Goal: Information Seeking & Learning: Check status

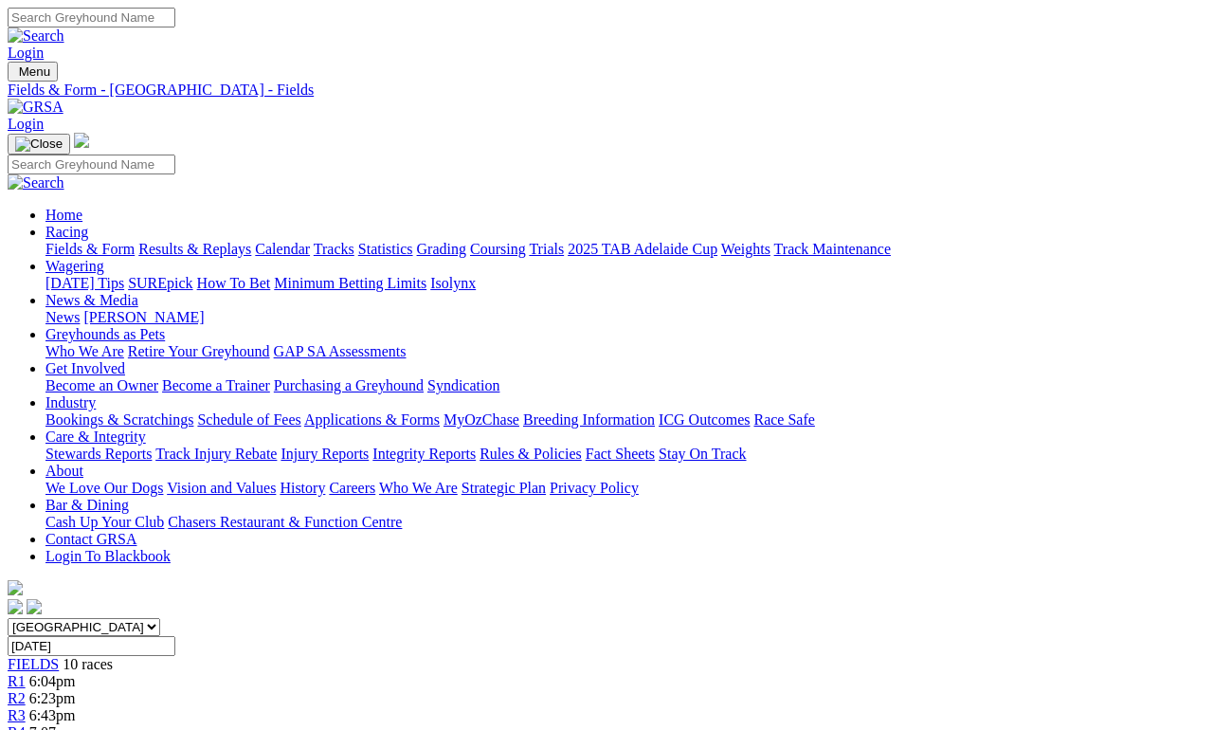
scroll to position [9, 0]
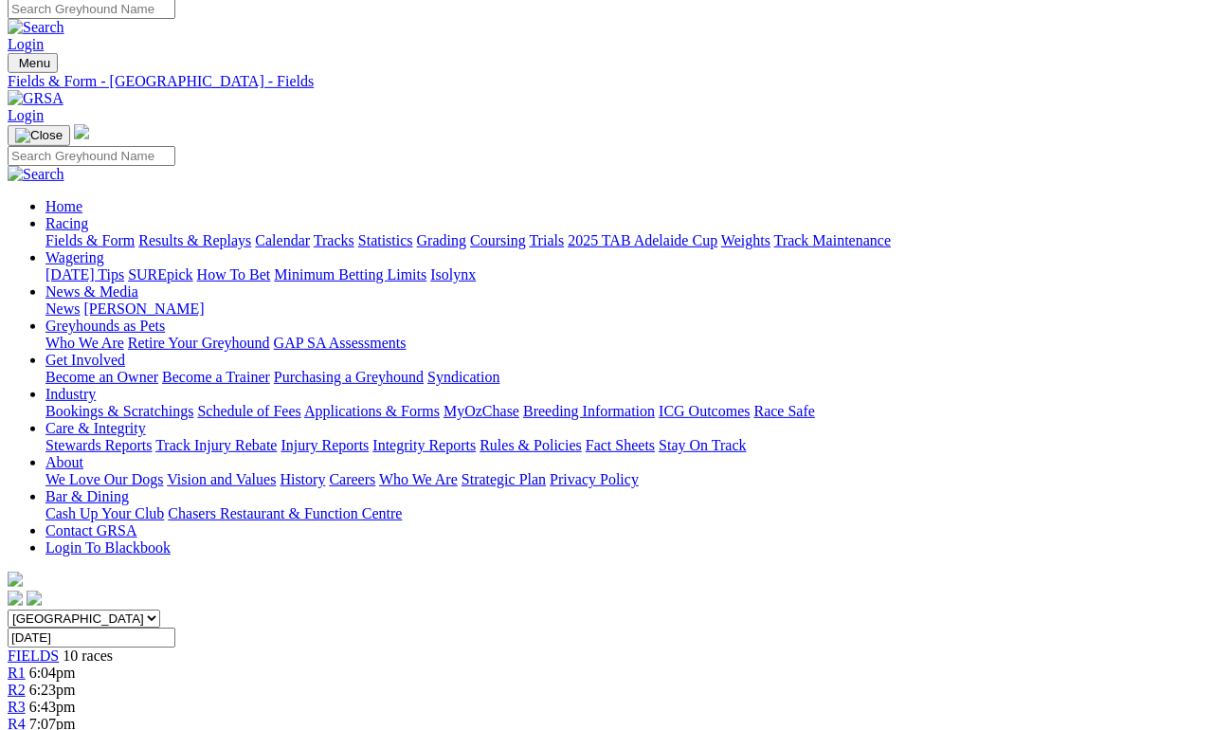
click at [175, 627] on input "Tuesday, 9 Sep 2025" at bounding box center [92, 637] width 168 height 20
click at [244, 232] on link "Results & Replays" at bounding box center [194, 240] width 113 height 16
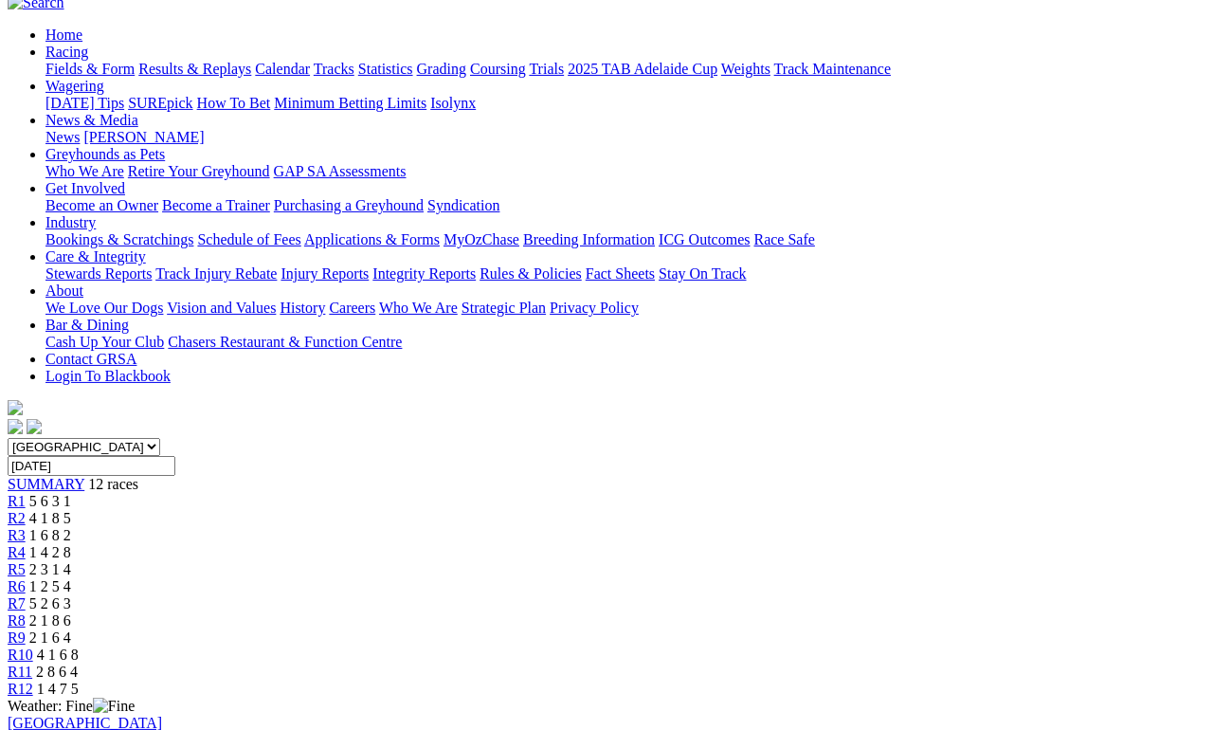
scroll to position [181, 0]
click at [33, 672] on span "R12" at bounding box center [21, 687] width 26 height 16
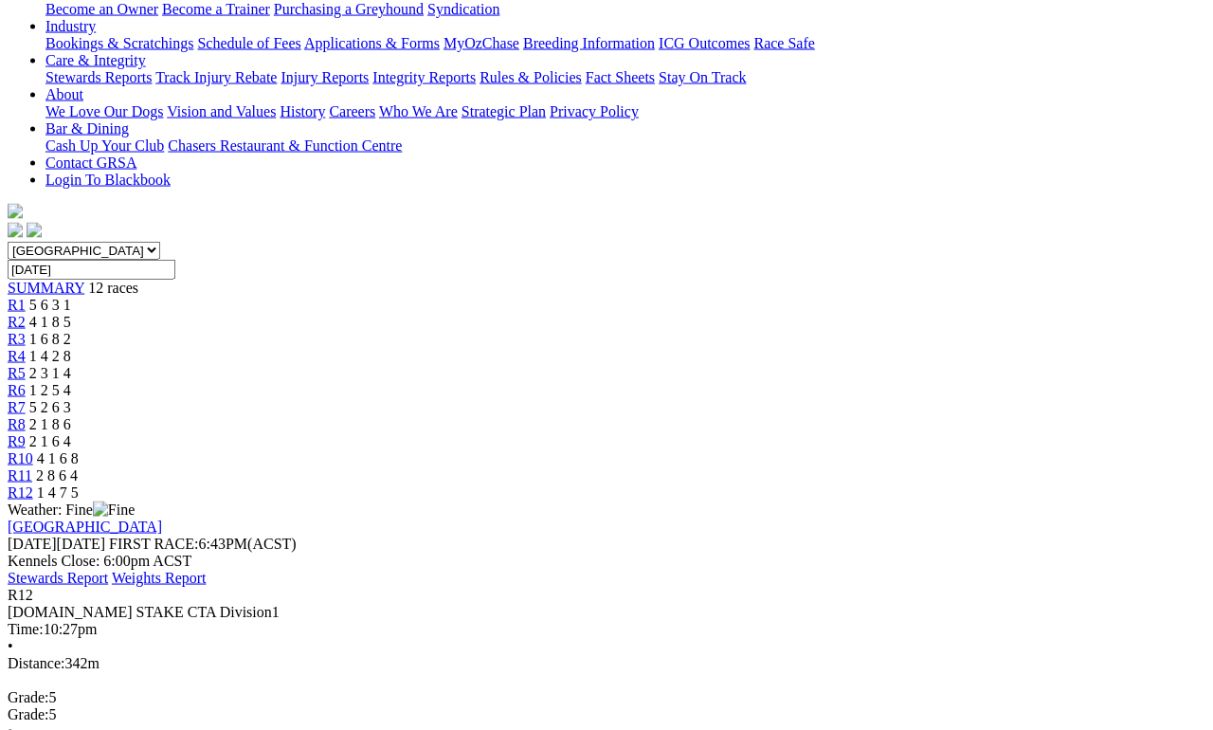
scroll to position [377, 0]
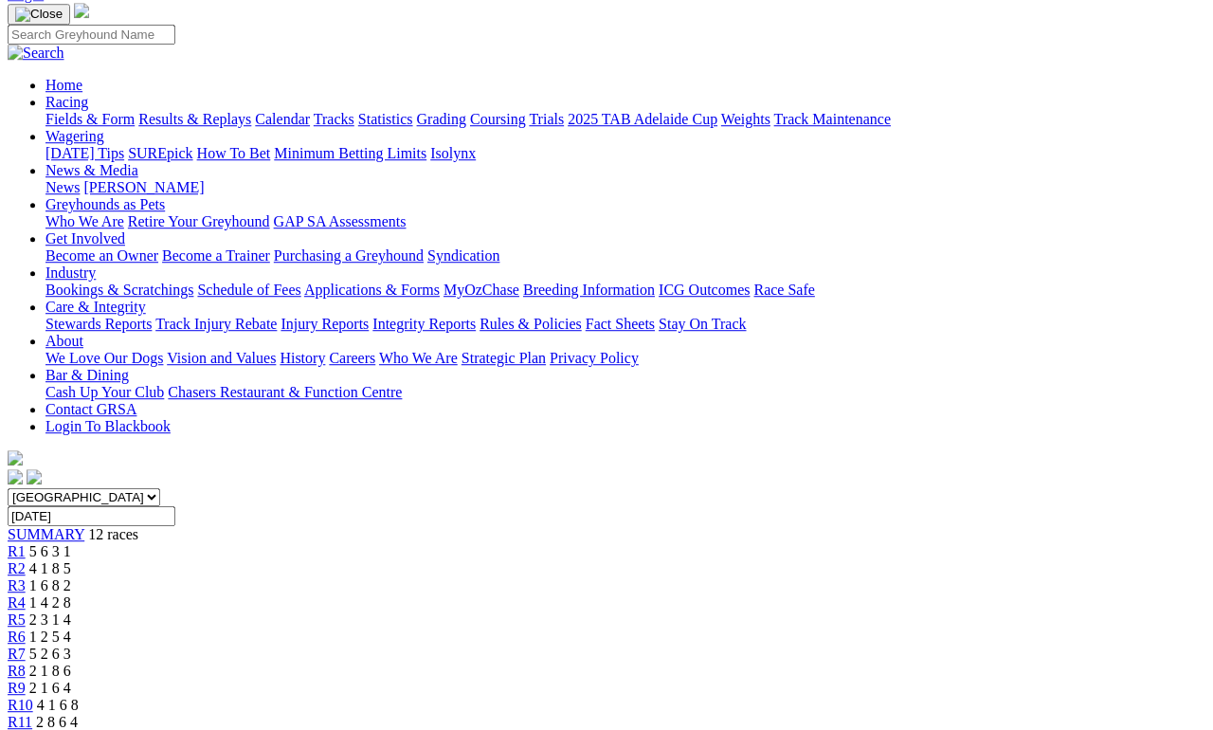
scroll to position [0, 0]
